Goal: Task Accomplishment & Management: Manage account settings

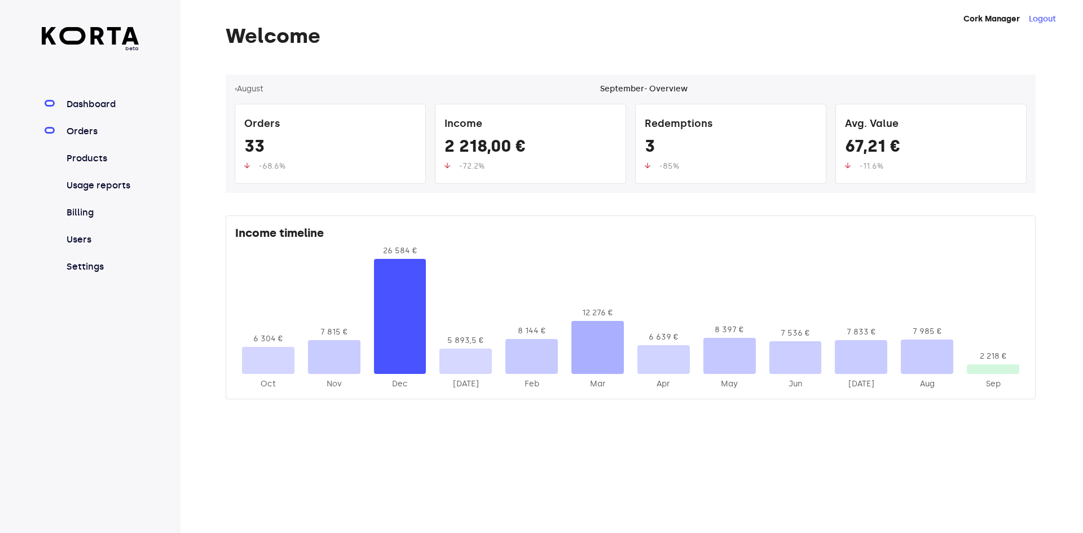
click at [100, 137] on link "Orders" at bounding box center [101, 132] width 75 height 14
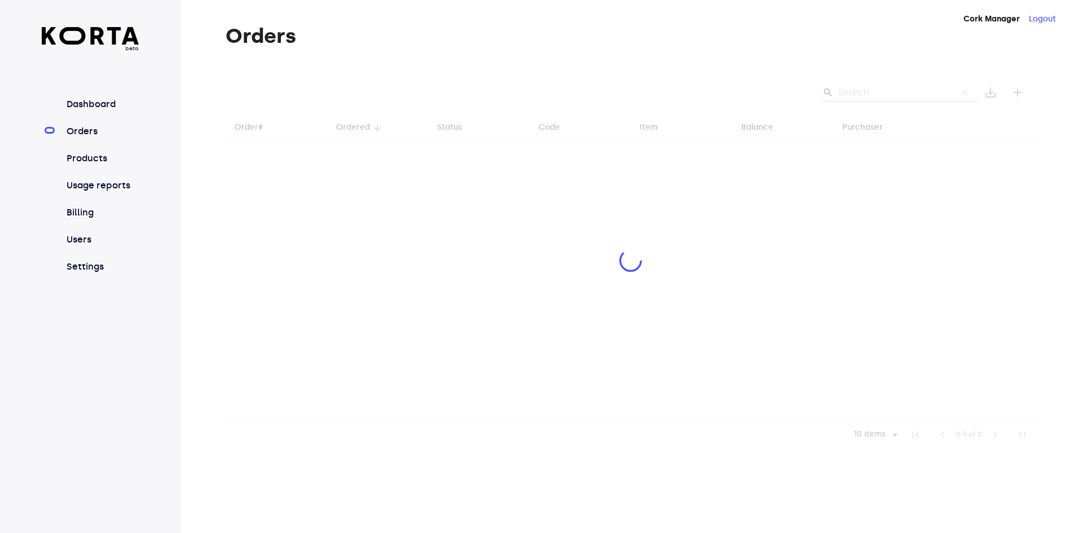
click at [876, 94] on div at bounding box center [631, 261] width 810 height 375
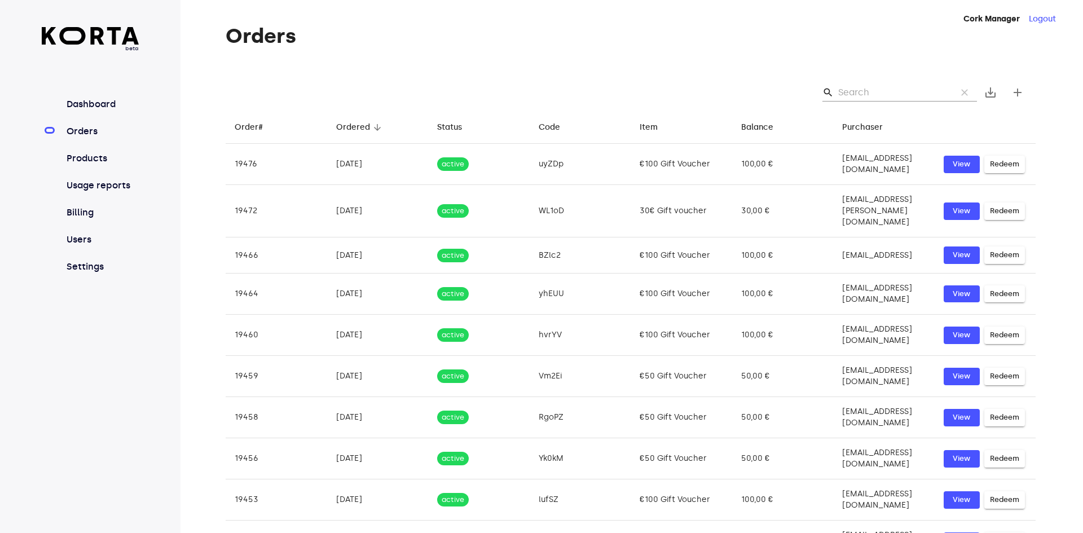
click at [886, 90] on input "Search" at bounding box center [892, 92] width 109 height 18
paste input "[EMAIL_ADDRESS][DOMAIN_NAME]"
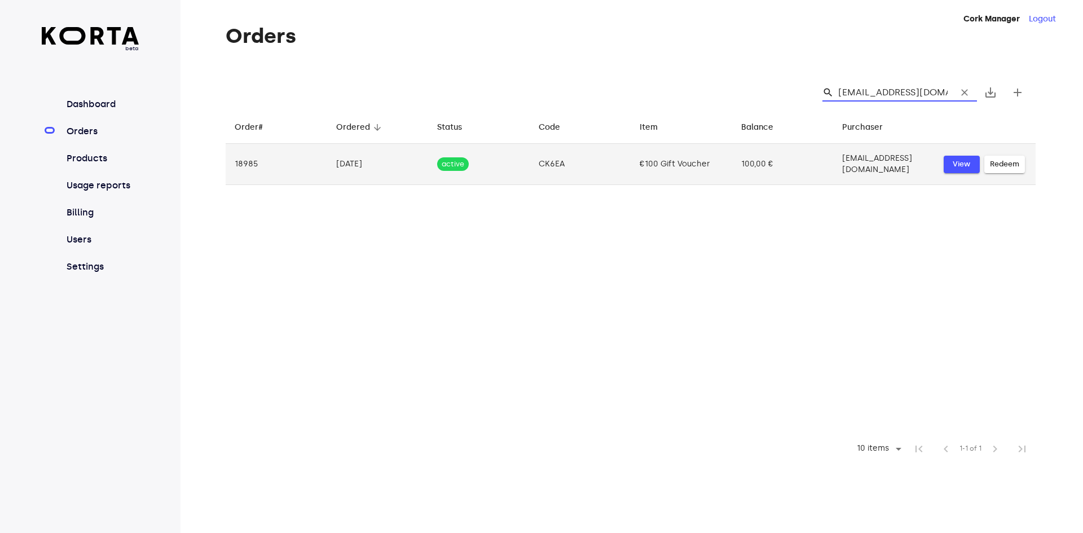
type input "[EMAIL_ADDRESS][DOMAIN_NAME]"
click at [952, 159] on span "View" at bounding box center [962, 164] width 25 height 13
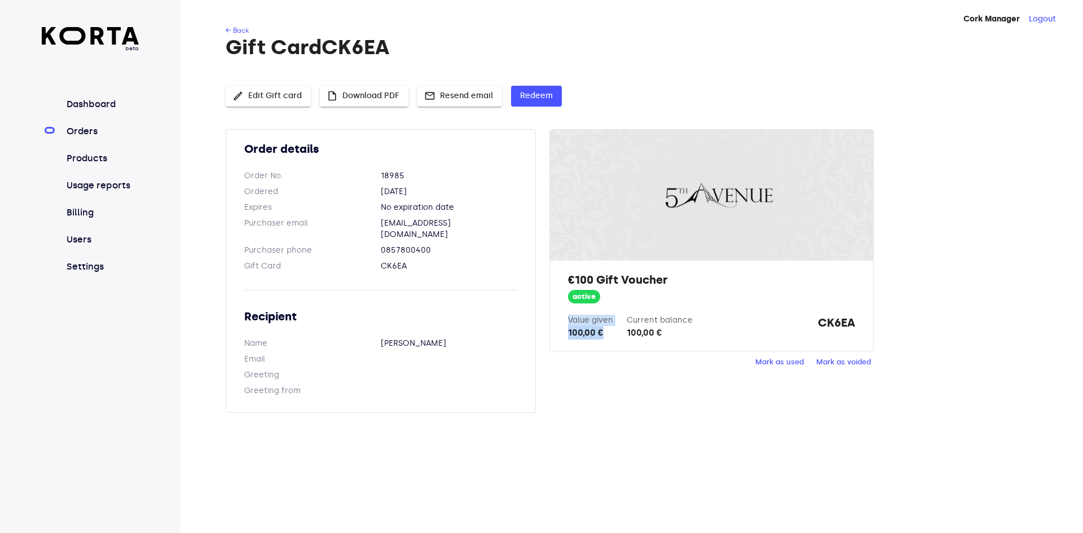
drag, startPoint x: 565, startPoint y: 320, endPoint x: 612, endPoint y: 336, distance: 49.4
click at [610, 336] on div "€100 Gift Voucher active Value given 100,00 € Current balance 100,00 € CK6EA" at bounding box center [711, 306] width 323 height 90
click at [632, 338] on div "100,00 €" at bounding box center [660, 333] width 66 height 14
click at [464, 96] on span "mail Resend email" at bounding box center [460, 96] width 67 height 14
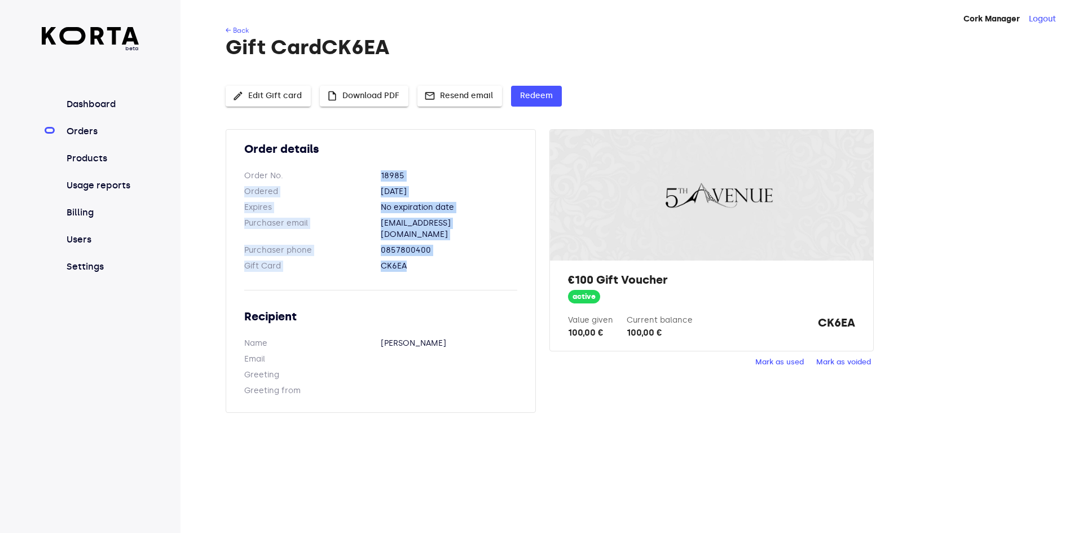
drag, startPoint x: 446, startPoint y: 254, endPoint x: 364, endPoint y: 162, distance: 122.7
click at [364, 162] on div "Order details Order No. 18985 Ordered [DATE] Expires No expiration date Purchas…" at bounding box center [381, 271] width 310 height 284
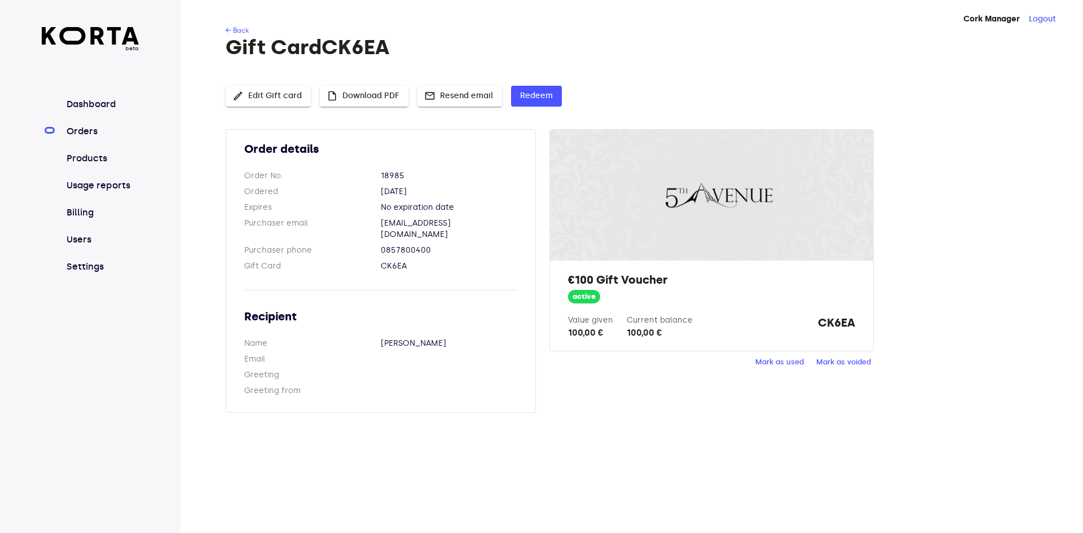
click at [458, 266] on div "Order details Order No. 18985 Ordered [DATE] Expires No expiration date Purchas…" at bounding box center [381, 271] width 310 height 284
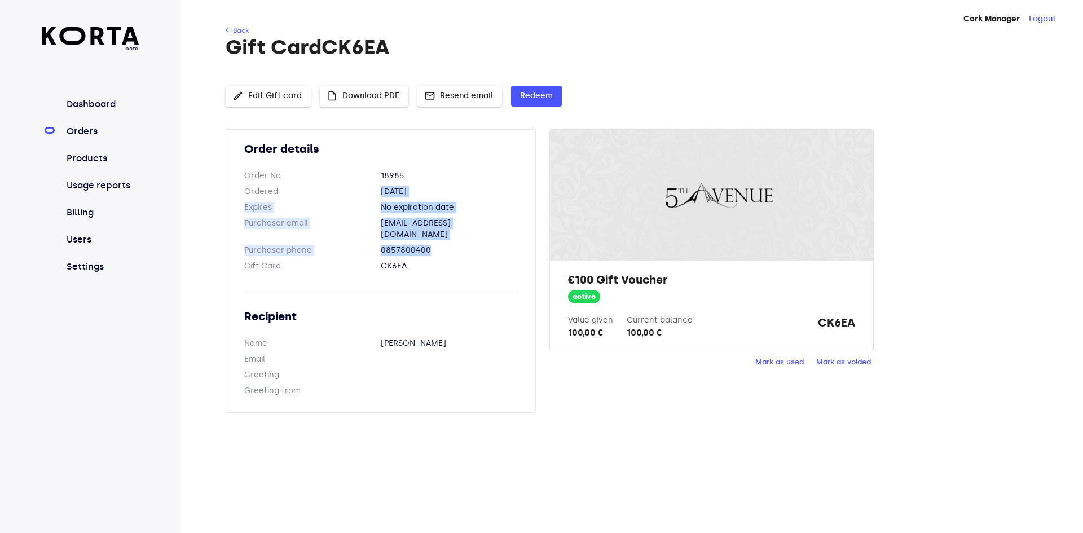
drag, startPoint x: 433, startPoint y: 263, endPoint x: 386, endPoint y: 162, distance: 111.1
click at [381, 188] on div "Order details Order No. 18985 Ordered [DATE] Expires No expiration date Purchas…" at bounding box center [381, 271] width 310 height 284
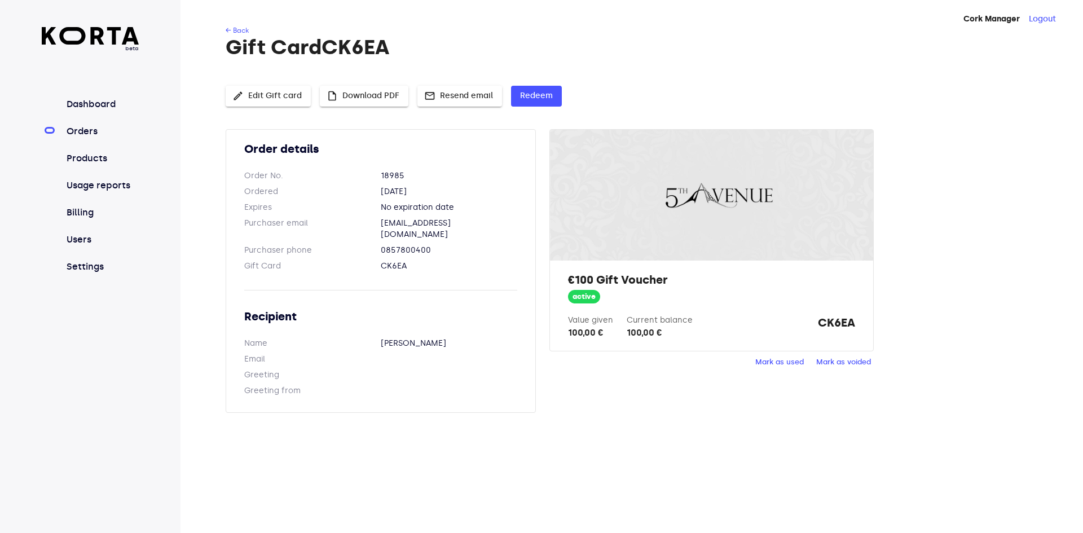
click at [447, 107] on div "edit Edit Gift card insert_drive_file Download PDF mail Resend email Redeem" at bounding box center [631, 98] width 810 height 25
click at [455, 96] on span "mail Resend email" at bounding box center [460, 96] width 67 height 14
click at [347, 93] on span "insert_drive_file Download PDF" at bounding box center [364, 96] width 71 height 14
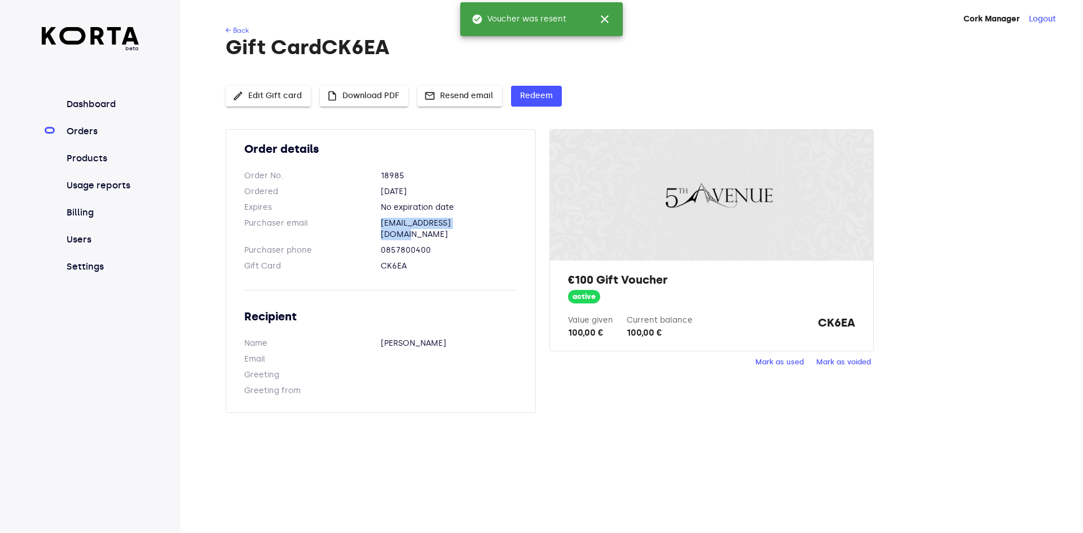
drag, startPoint x: 484, startPoint y: 223, endPoint x: 381, endPoint y: 220, distance: 102.7
click at [381, 220] on dd "[EMAIL_ADDRESS][DOMAIN_NAME]" at bounding box center [449, 229] width 137 height 23
copy dd "[EMAIL_ADDRESS][DOMAIN_NAME]"
